Goal: Task Accomplishment & Management: Use online tool/utility

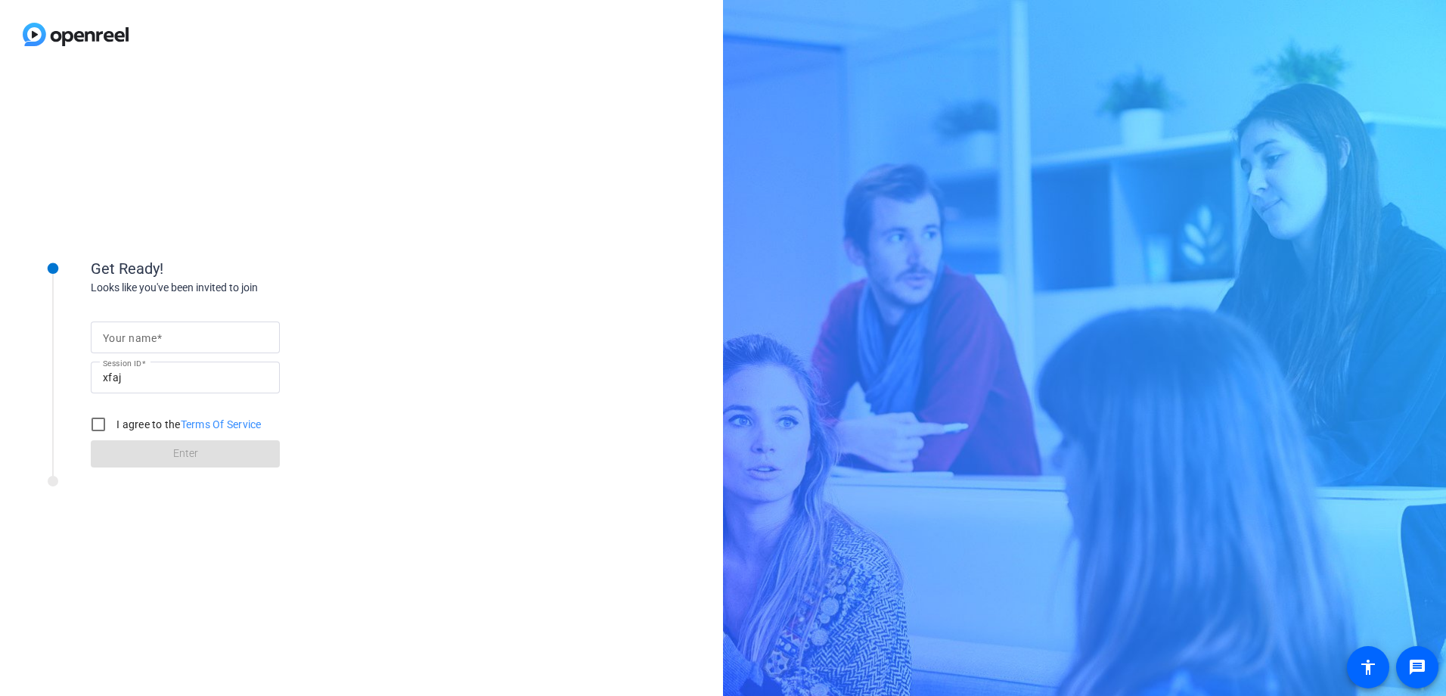
click at [139, 339] on mat-label "Your name" at bounding box center [130, 338] width 54 height 12
click at [139, 339] on input "Your name" at bounding box center [185, 337] width 165 height 18
type input "[PERSON_NAME]"
click at [97, 417] on input "I agree to the Terms Of Service" at bounding box center [98, 424] width 30 height 30
checkbox input "true"
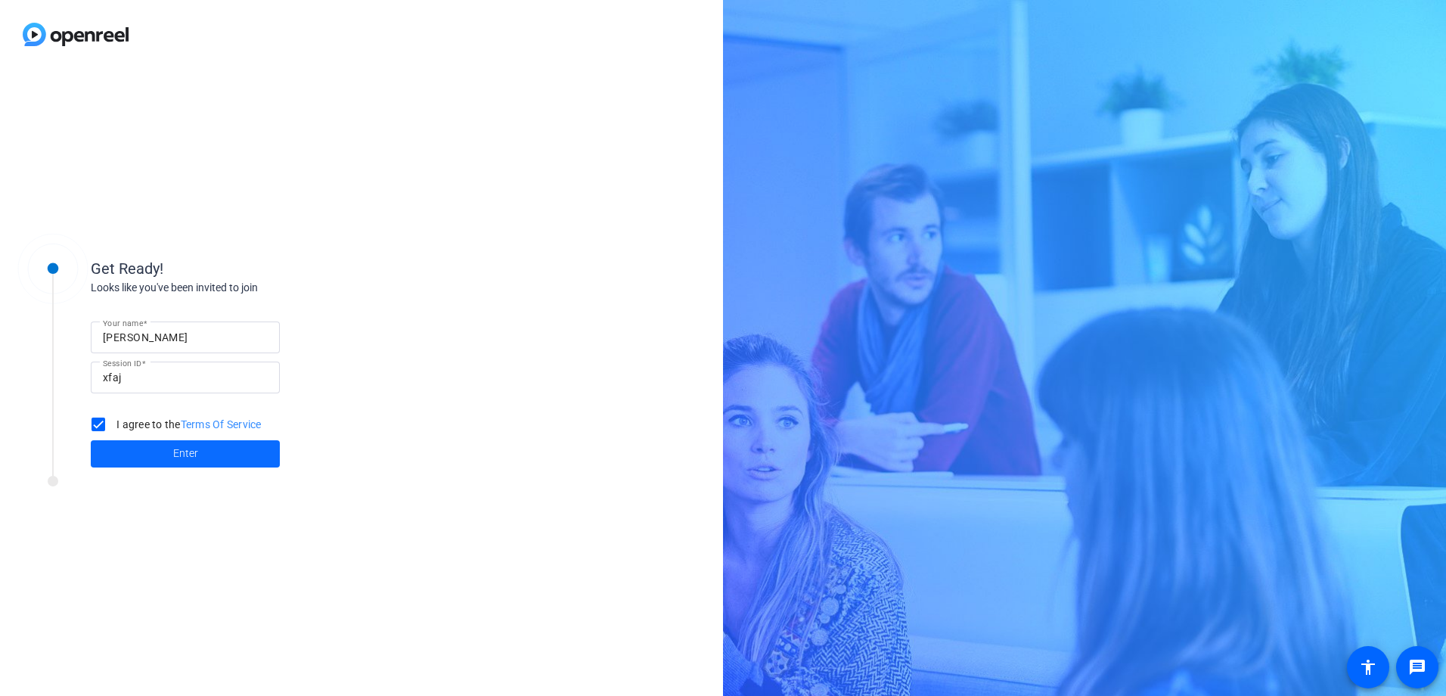
click at [122, 452] on span at bounding box center [185, 453] width 189 height 36
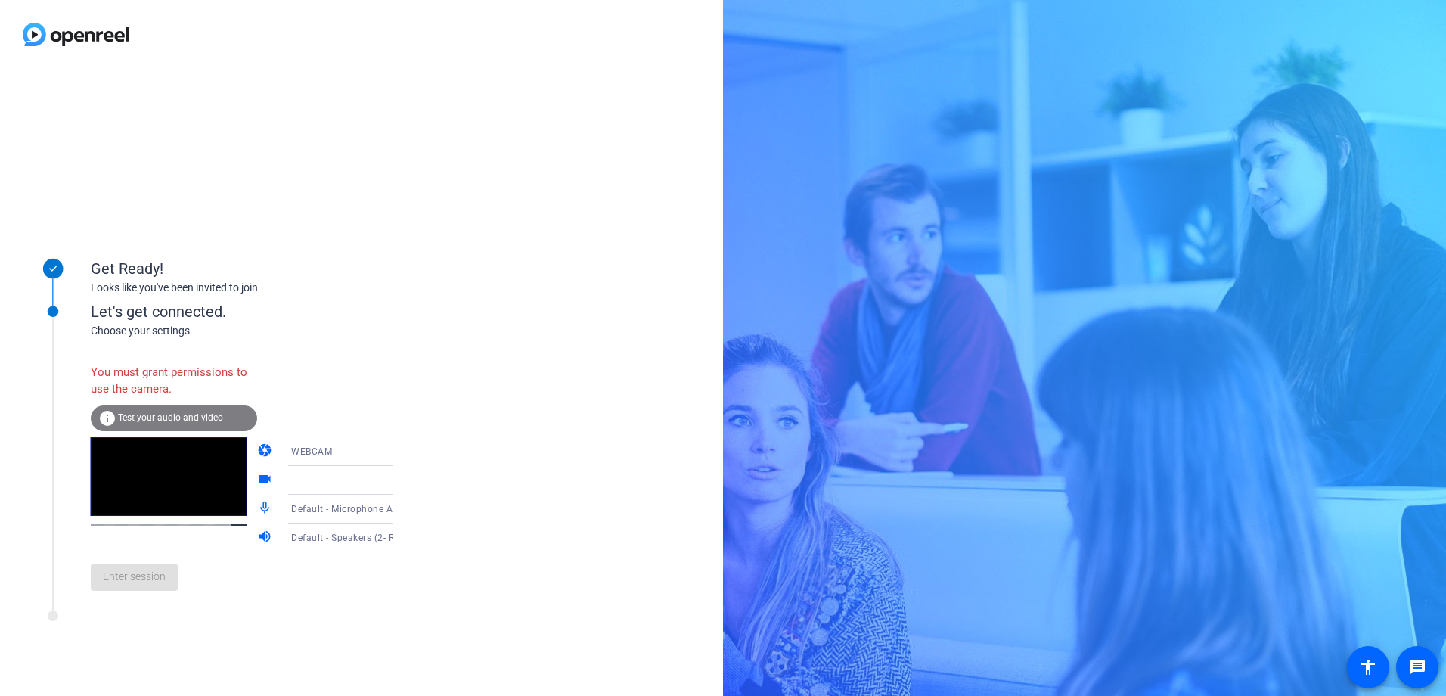
click at [399, 447] on icon at bounding box center [408, 451] width 18 height 18
click at [315, 513] on mat-option "DESKTOP" at bounding box center [328, 511] width 129 height 30
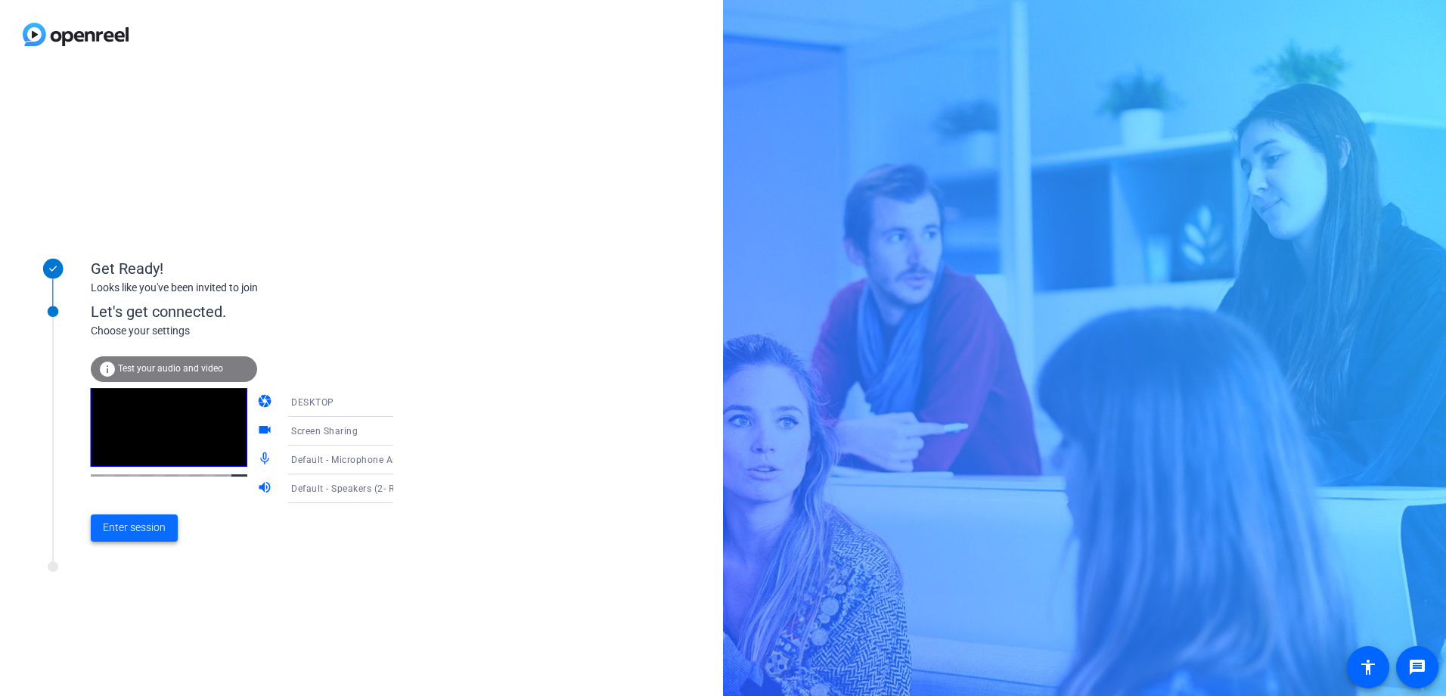
click at [118, 524] on span "Enter session" at bounding box center [134, 527] width 63 height 16
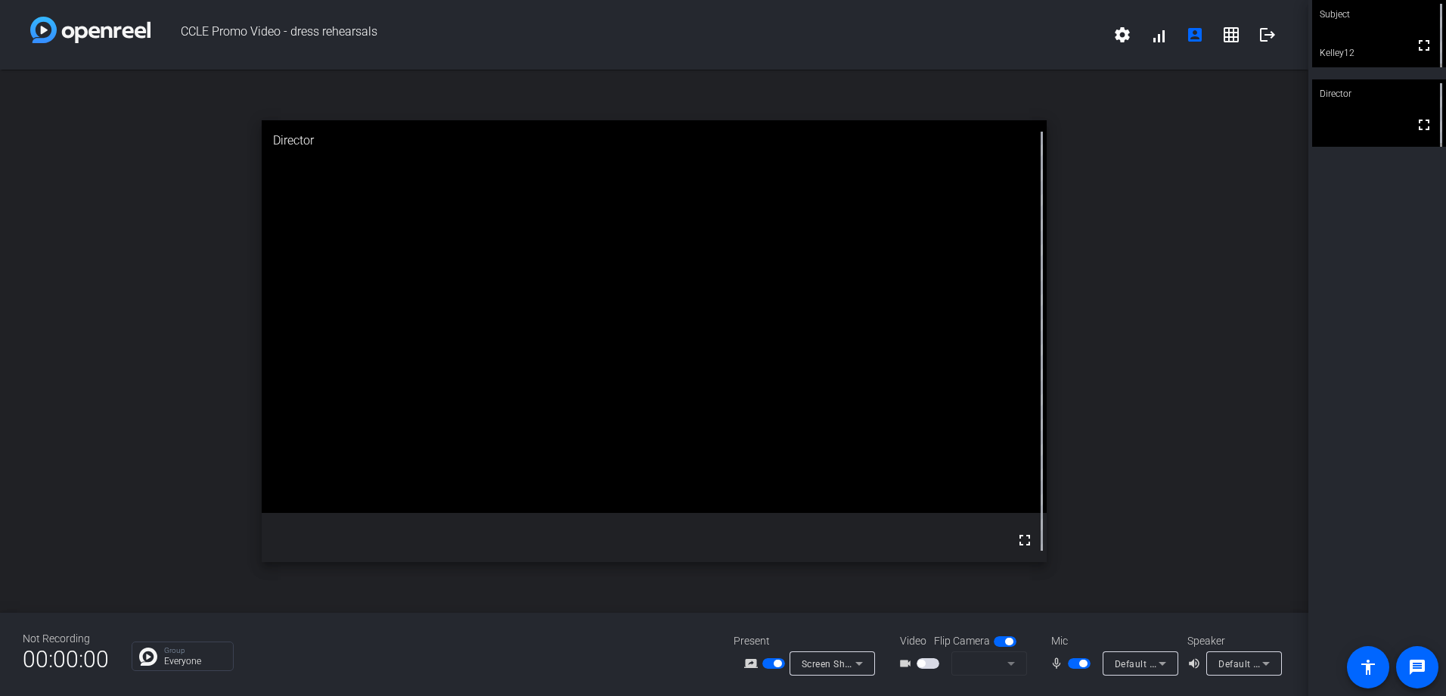
click at [243, 499] on div "open_in_new Director fullscreen" at bounding box center [654, 341] width 1308 height 543
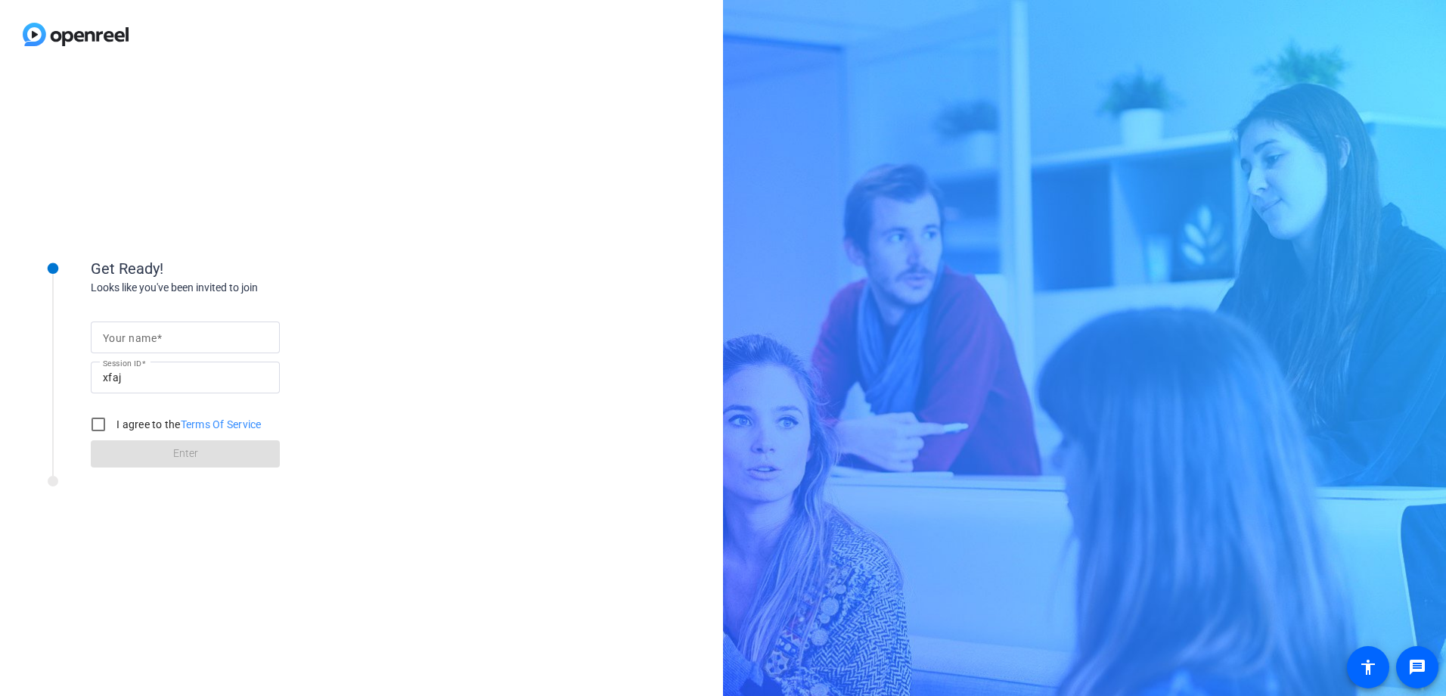
click at [170, 332] on input "Your name" at bounding box center [185, 337] width 165 height 18
type input "[PERSON_NAME]"
click at [99, 424] on input "I agree to the Terms Of Service" at bounding box center [98, 424] width 30 height 30
checkbox input "true"
click at [148, 450] on span at bounding box center [185, 453] width 189 height 36
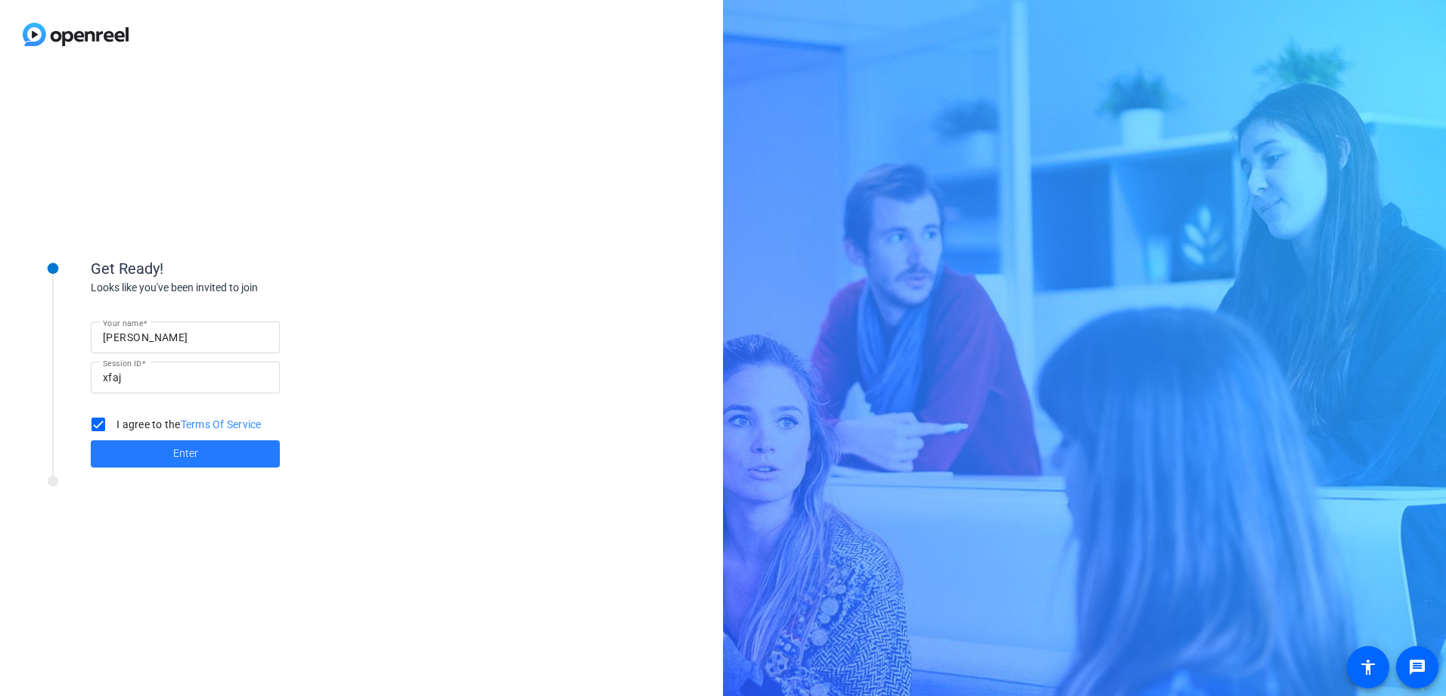
click at [148, 450] on div "Get Ready! Looks like you've been invited to join Your name [PERSON_NAME] Sessi…" at bounding box center [204, 382] width 378 height 302
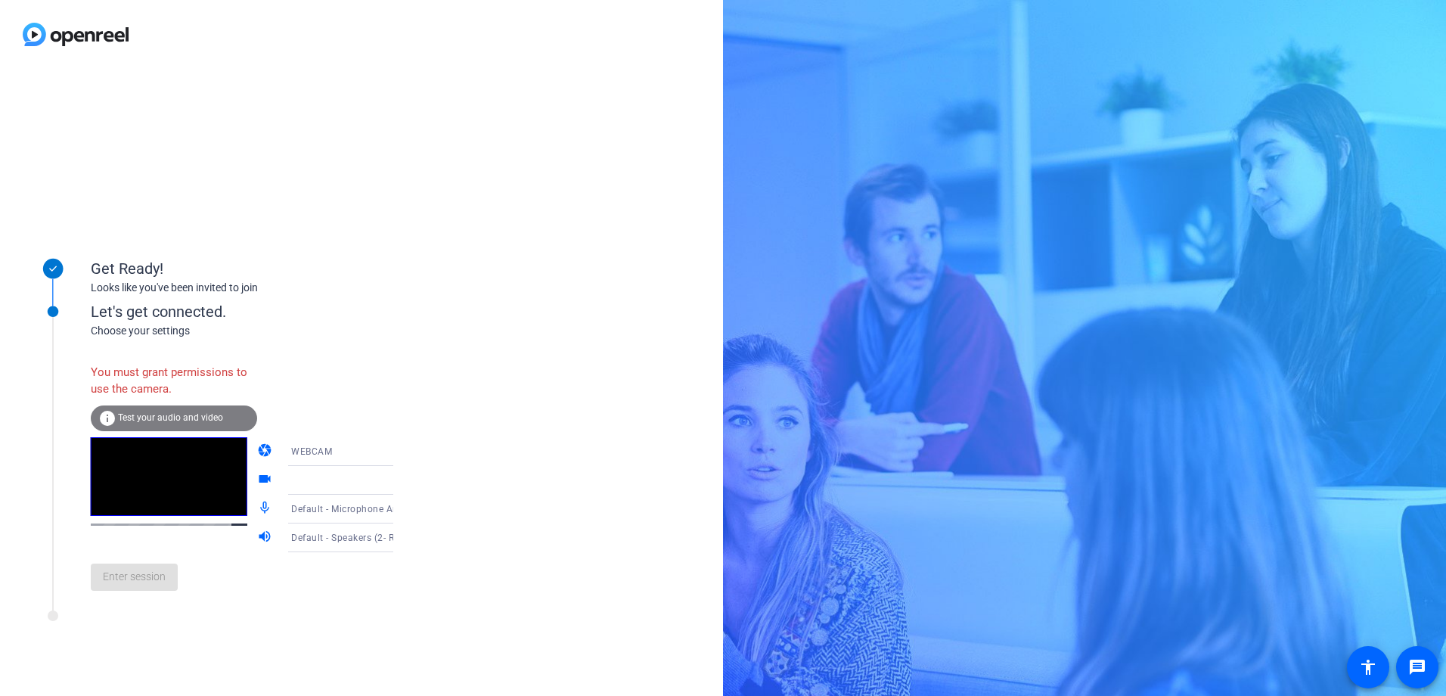
click at [404, 452] on icon at bounding box center [408, 452] width 8 height 4
drag, startPoint x: 377, startPoint y: 452, endPoint x: 290, endPoint y: 512, distance: 106.1
click at [290, 512] on span "DESKTOP" at bounding box center [291, 511] width 42 height 18
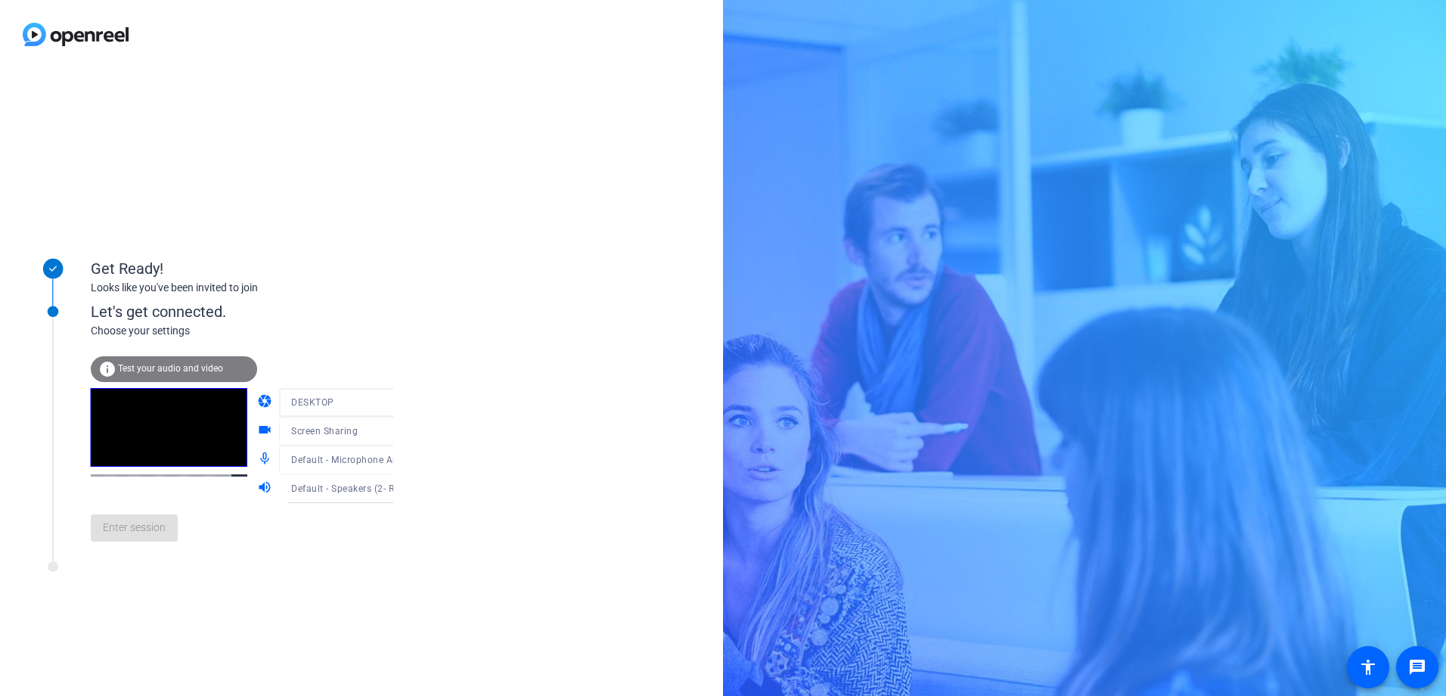
click at [850, 326] on div "Get Ready! Looks like you've been invited to join Let's get connected. Choose y…" at bounding box center [723, 348] width 1446 height 696
click at [141, 526] on span "Enter session" at bounding box center [134, 527] width 63 height 16
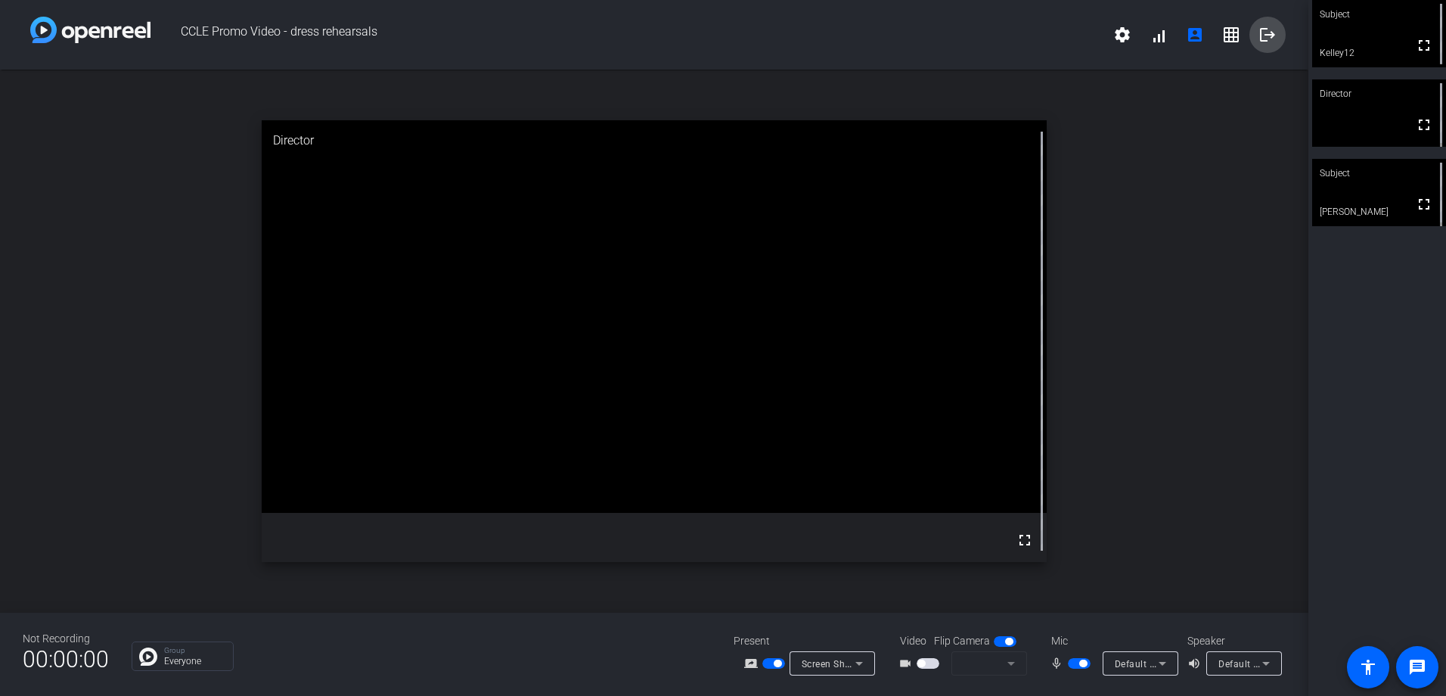
click at [1267, 32] on mat-icon "logout" at bounding box center [1267, 35] width 18 height 18
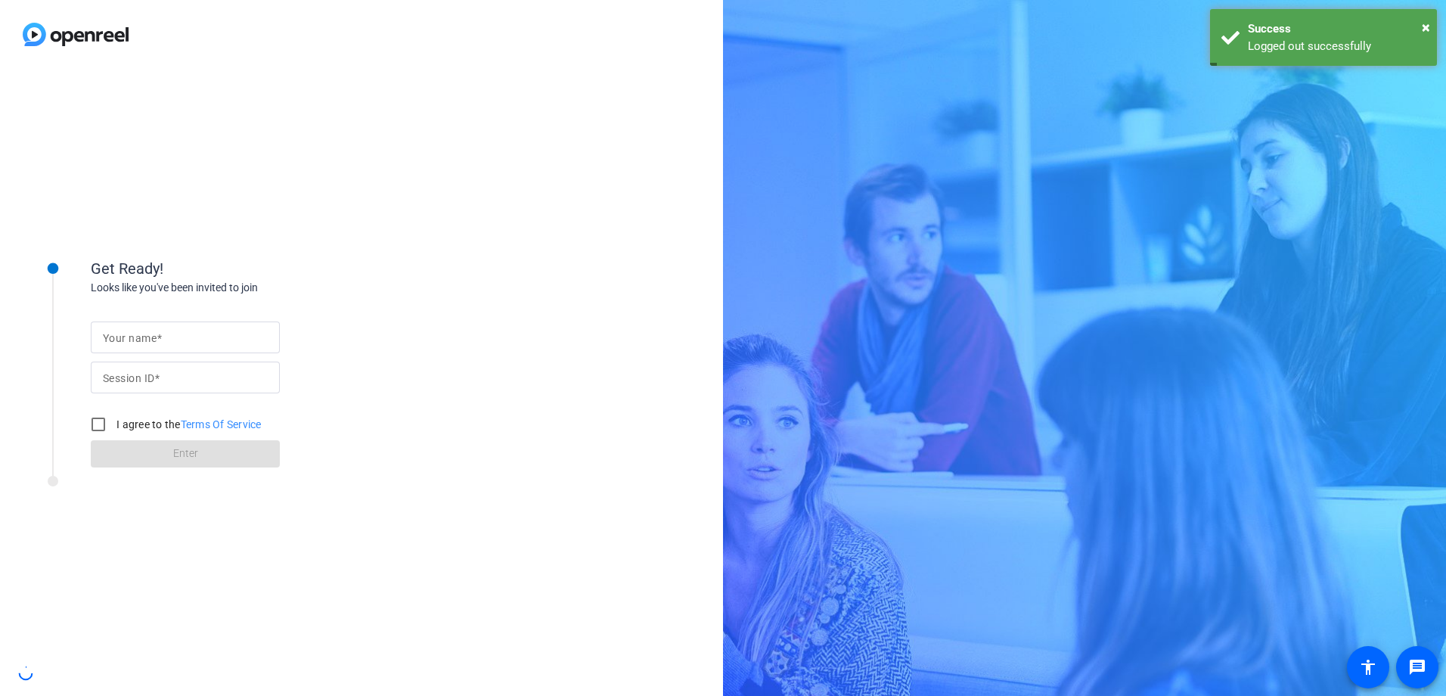
click at [166, 330] on input "Your name" at bounding box center [185, 337] width 165 height 18
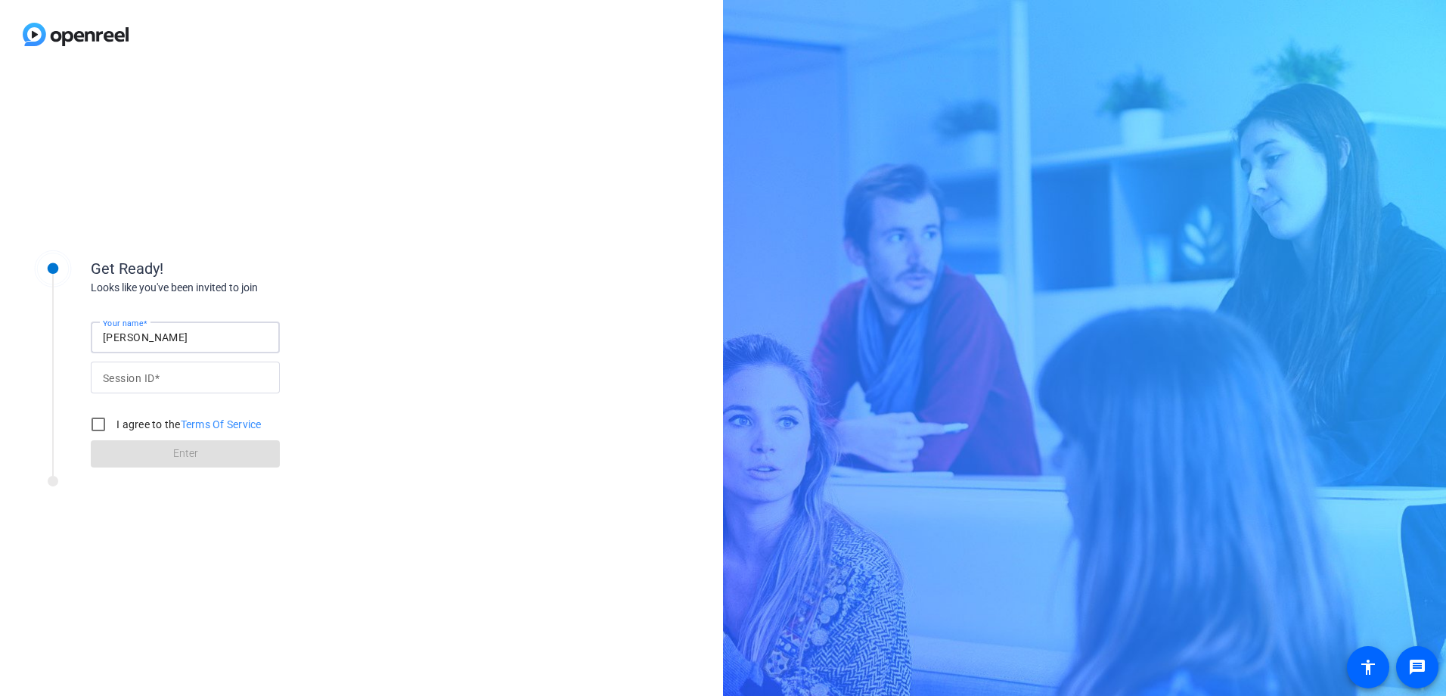
type input "[PERSON_NAME]"
type input "XFAJ"
click at [95, 426] on input "I agree to the Terms Of Service" at bounding box center [98, 424] width 30 height 30
checkbox input "true"
click at [176, 452] on span "Enter" at bounding box center [185, 453] width 25 height 16
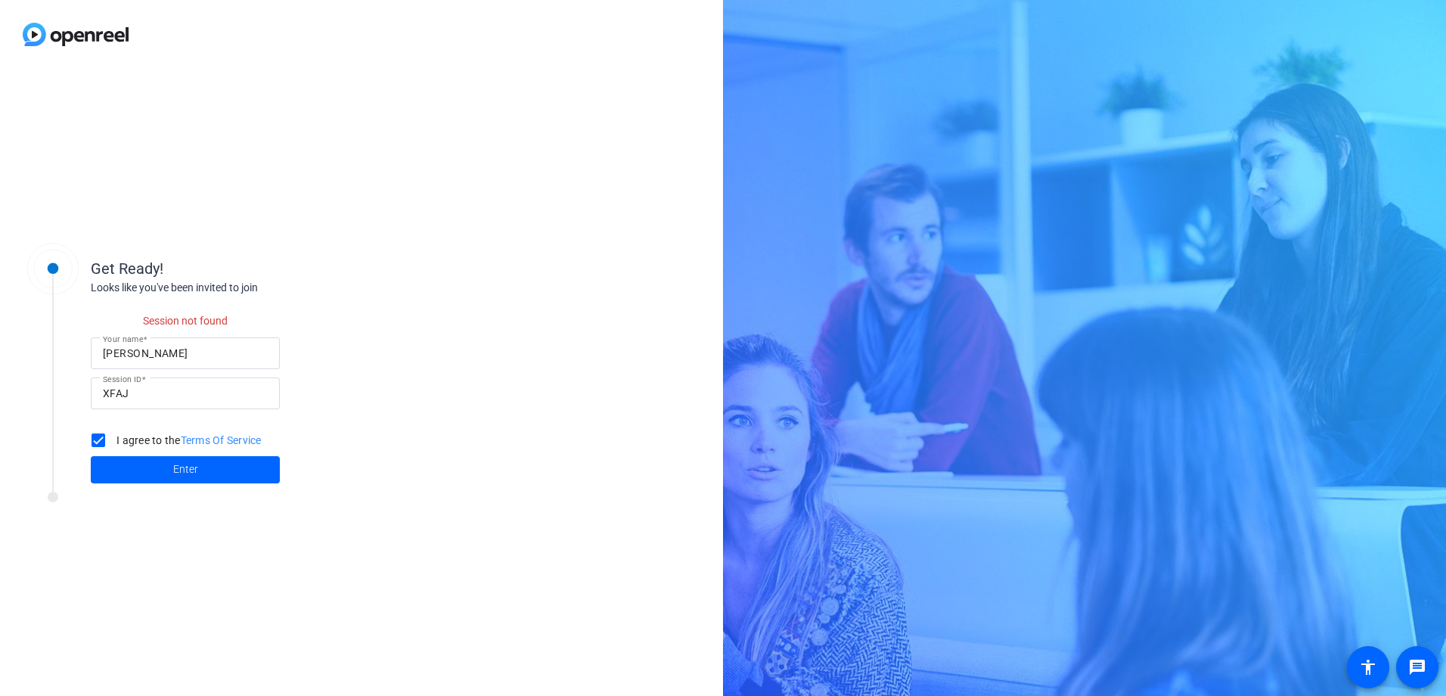
click at [164, 393] on input "XFAJ" at bounding box center [185, 393] width 165 height 18
type input "c"
type input "xfaj"
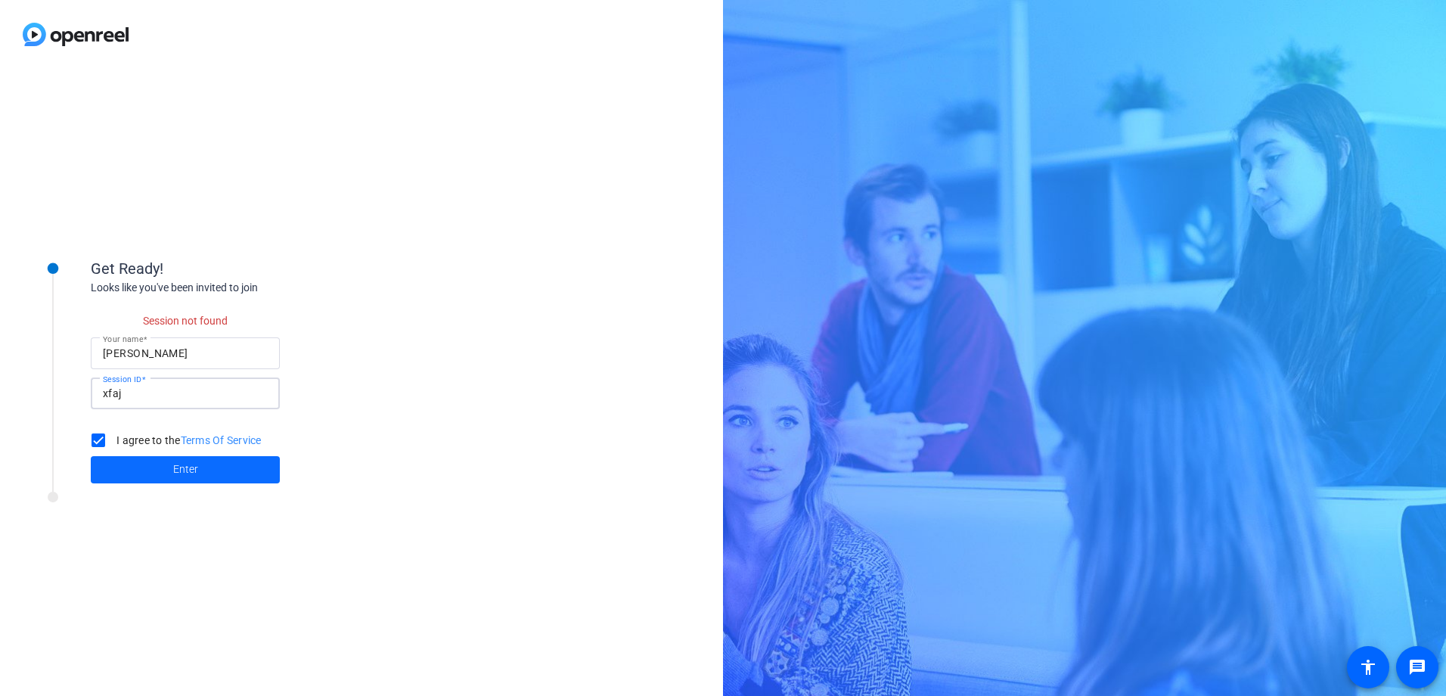
click at [165, 466] on span at bounding box center [185, 469] width 189 height 36
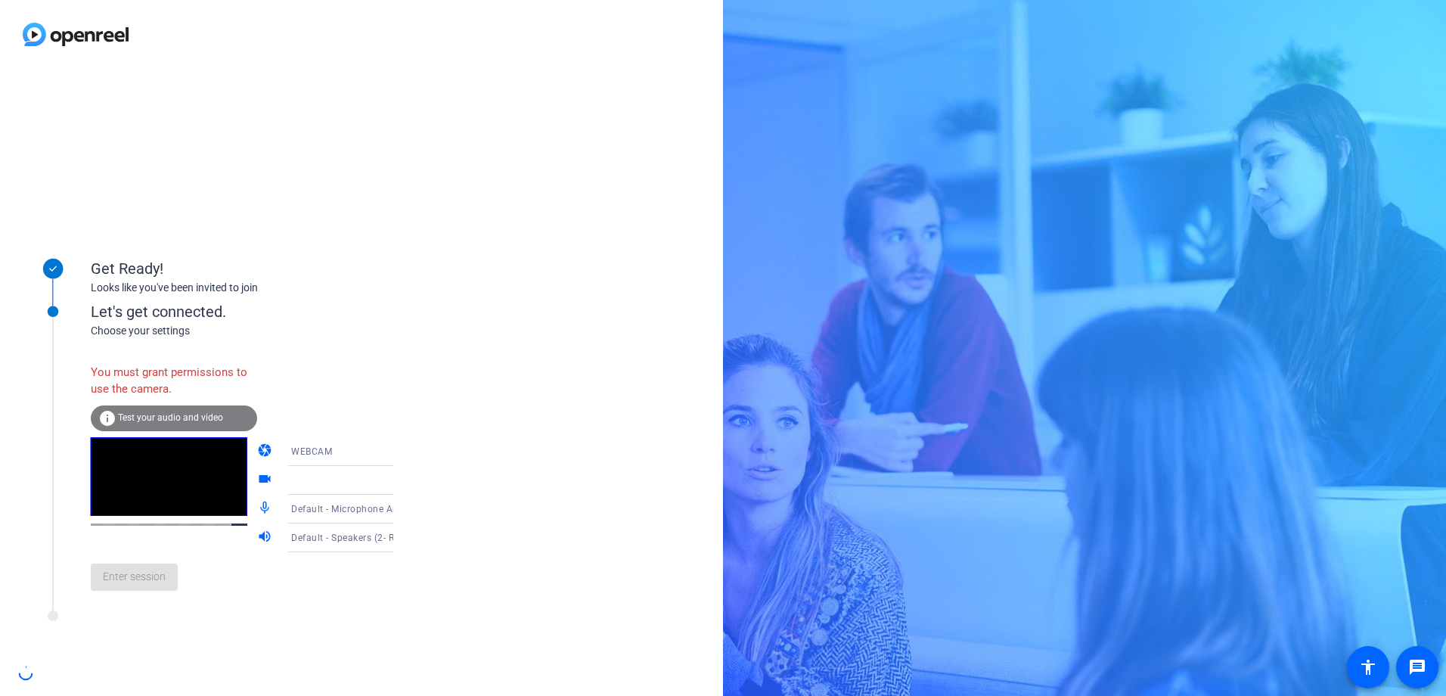
click at [296, 451] on span "WEBCAM" at bounding box center [311, 451] width 41 height 11
click at [301, 507] on span "DESKTOP" at bounding box center [291, 511] width 42 height 18
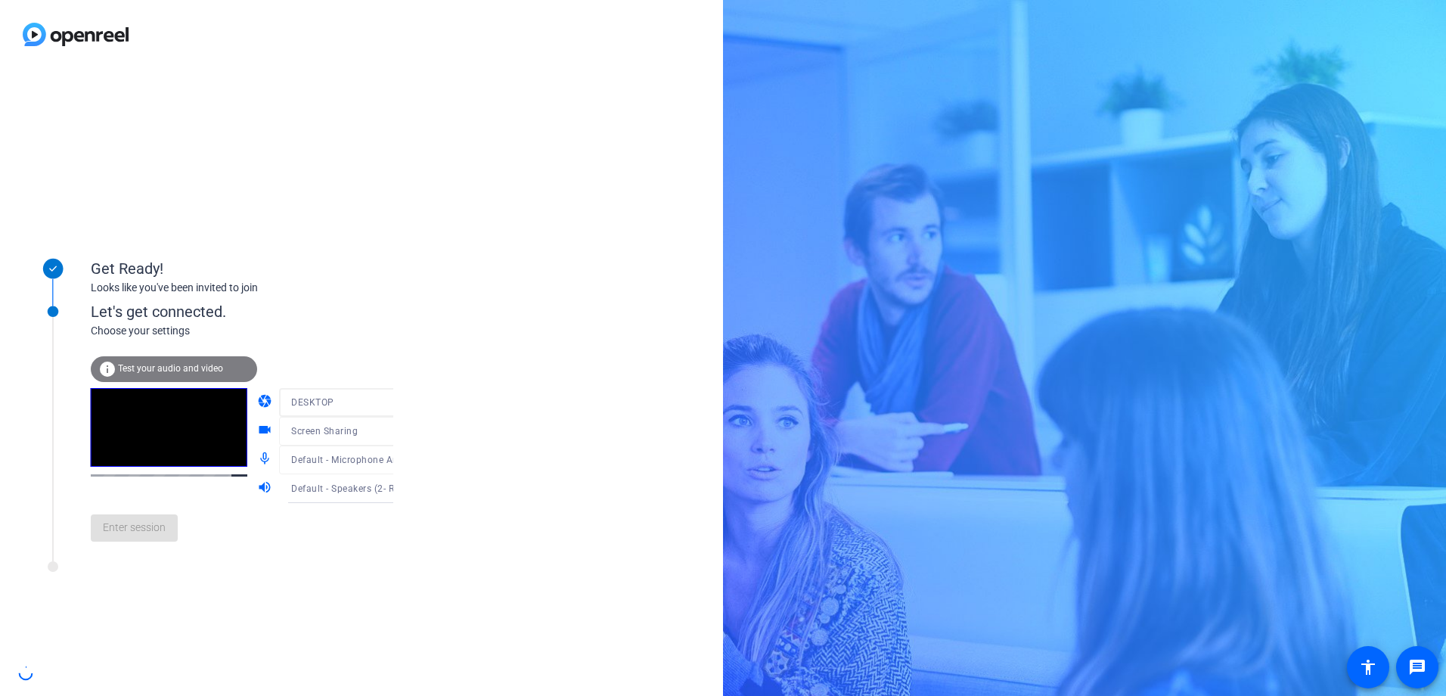
click at [864, 268] on div "Get Ready! Looks like you've been invited to join Let's get connected. Choose y…" at bounding box center [723, 348] width 1446 height 696
click at [139, 531] on span "Enter session" at bounding box center [134, 527] width 63 height 16
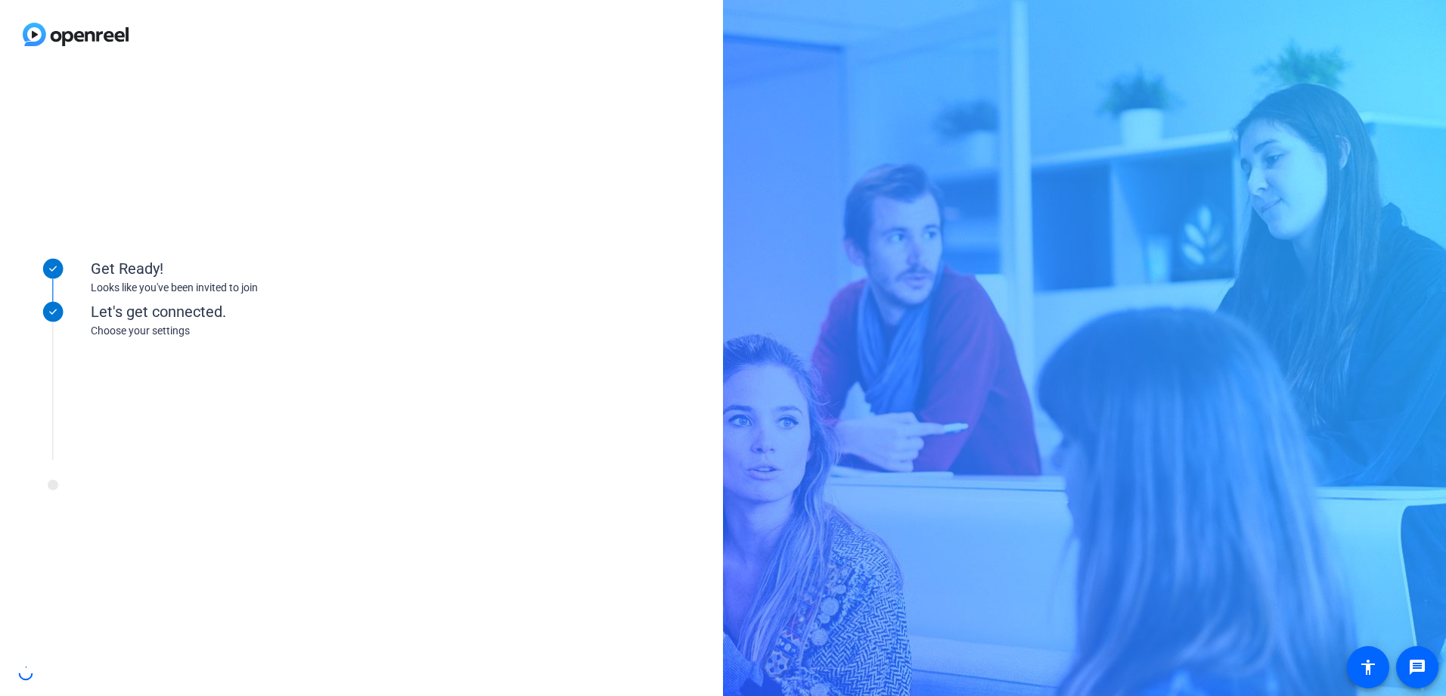
click at [862, 649] on div "Get Ready! Looks like you've been invited to join Let's get connected. Choose y…" at bounding box center [723, 348] width 1446 height 696
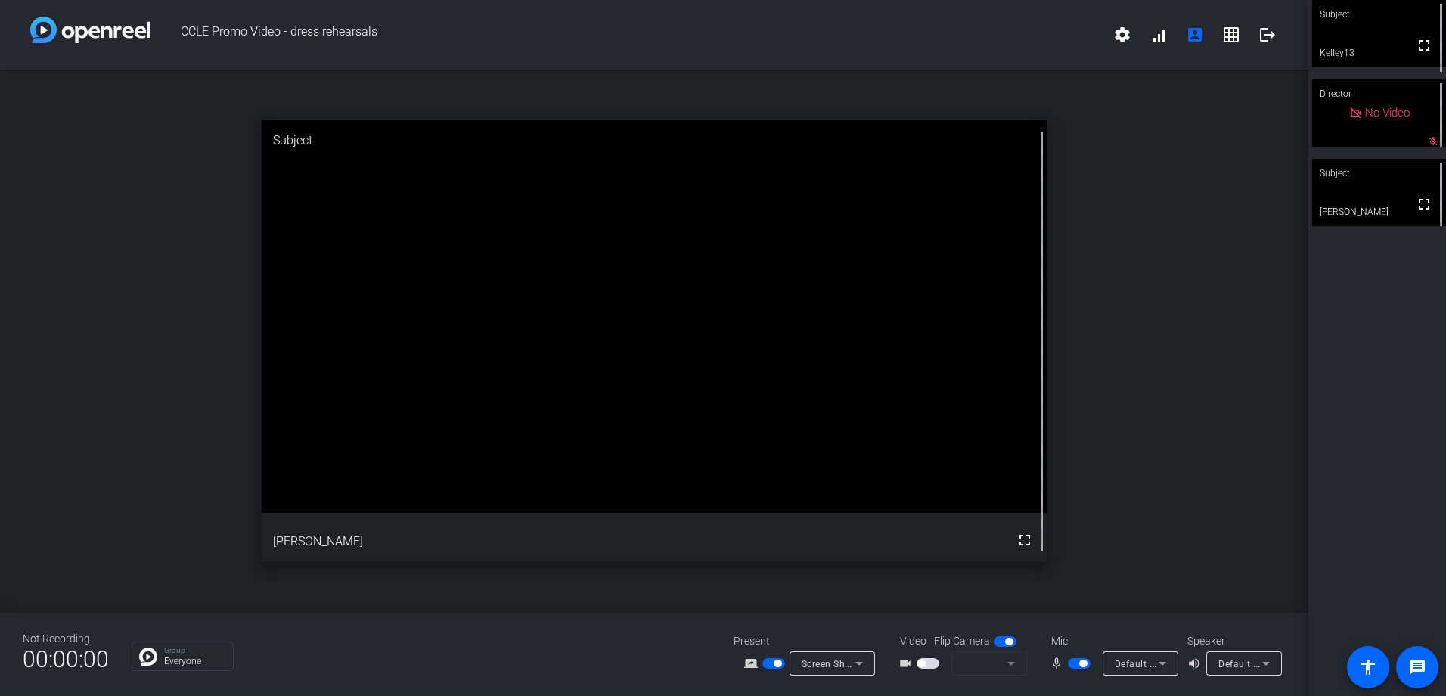
click at [1291, 442] on div "open_in_new Subject fullscreen [PERSON_NAME]" at bounding box center [654, 341] width 1308 height 543
click at [1297, 525] on div "open_in_new Subject fullscreen [PERSON_NAME]" at bounding box center [654, 341] width 1308 height 543
click at [1294, 525] on div "open_in_new Subject fullscreen [PERSON_NAME]" at bounding box center [654, 341] width 1308 height 543
click at [1372, 348] on div "Subject fullscreen Kelley13 Director fullscreen" at bounding box center [1377, 348] width 138 height 696
